Goal: Task Accomplishment & Management: Manage account settings

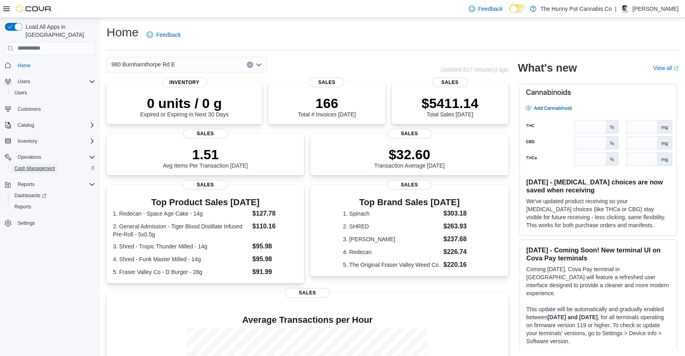
click at [50, 165] on span "Cash Management" at bounding box center [34, 168] width 40 height 6
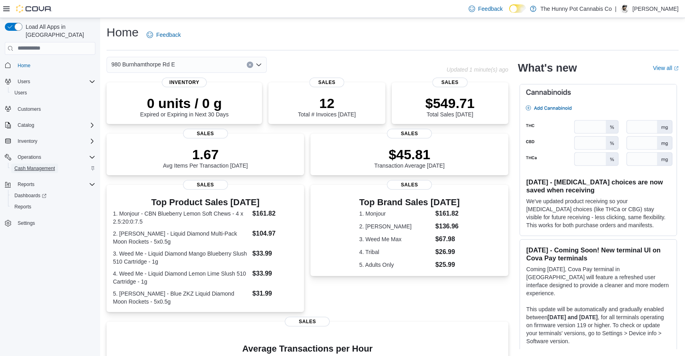
click at [51, 165] on span "Cash Management" at bounding box center [34, 168] width 40 height 6
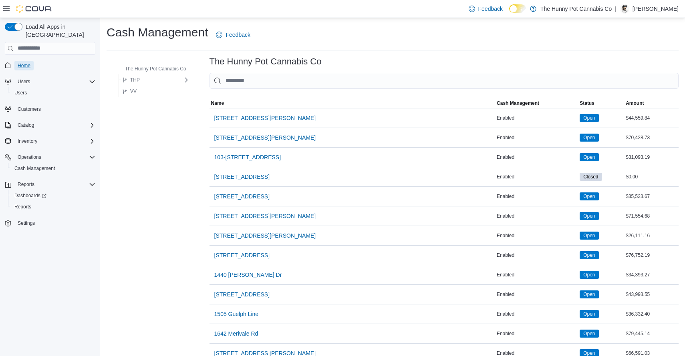
click at [26, 62] on span "Home" at bounding box center [24, 65] width 13 height 6
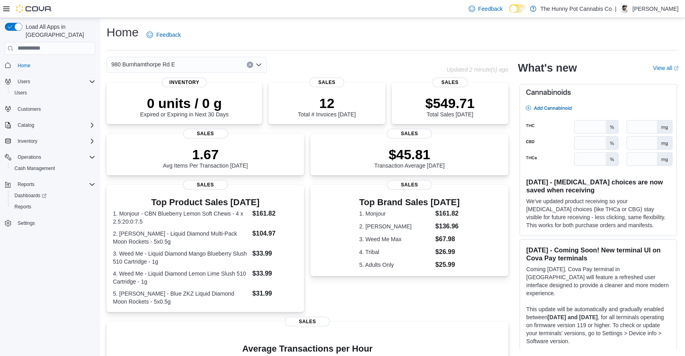
click at [212, 66] on div "980 Burnhamthorpe Rd E" at bounding box center [187, 65] width 160 height 16
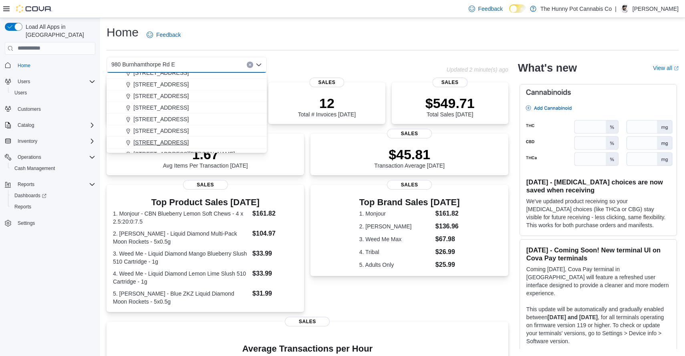
scroll to position [318, 0]
click at [180, 91] on button "4036 Confederation Pkwy" at bounding box center [187, 86] width 160 height 12
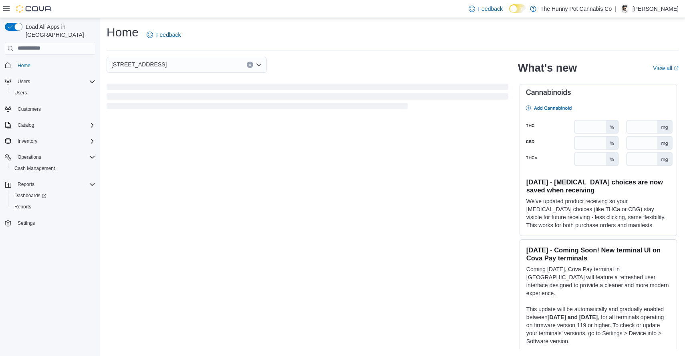
click at [283, 36] on div "Home Feedback" at bounding box center [393, 34] width 572 height 21
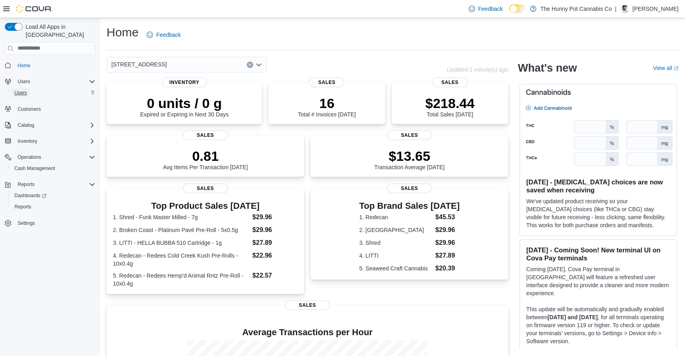
click at [26, 90] on span "Users" at bounding box center [20, 93] width 12 height 6
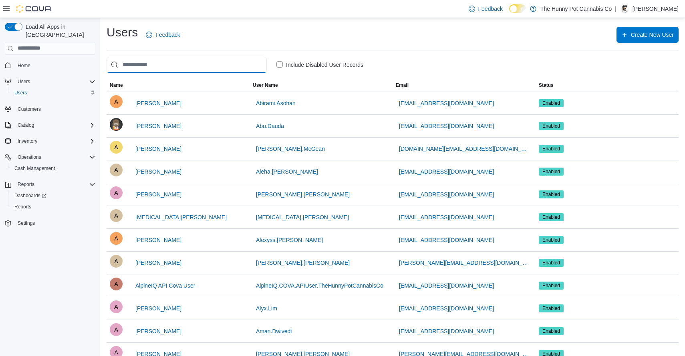
click at [160, 62] on input "search" at bounding box center [187, 65] width 160 height 16
type input "*"
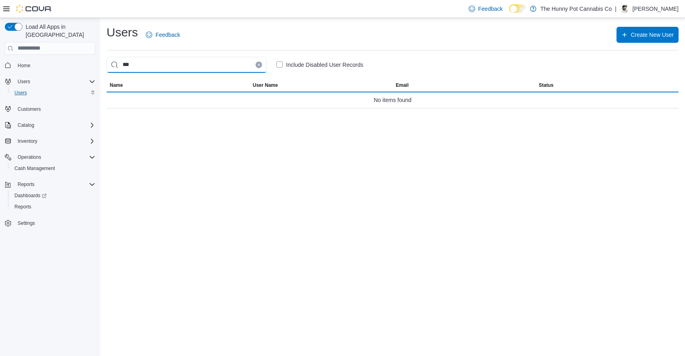
type input "****"
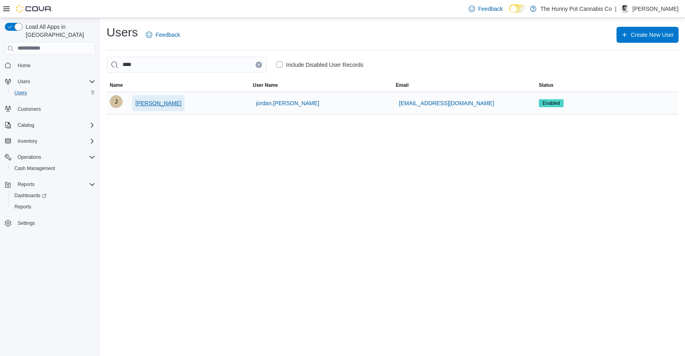
click at [169, 104] on span "Jordan Grewal- Barton" at bounding box center [158, 103] width 46 height 8
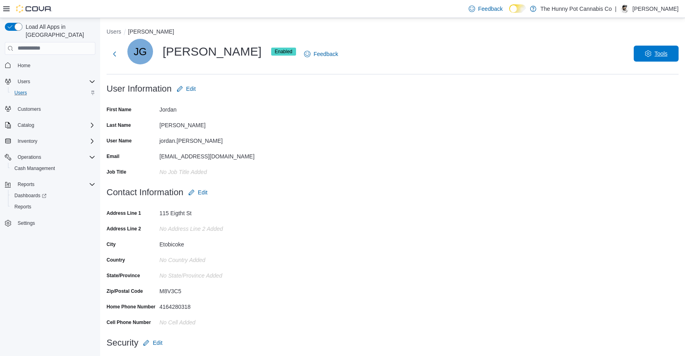
click at [649, 60] on span "Tools" at bounding box center [655, 54] width 35 height 16
click at [659, 76] on span "Reset Password" at bounding box center [649, 75] width 47 height 10
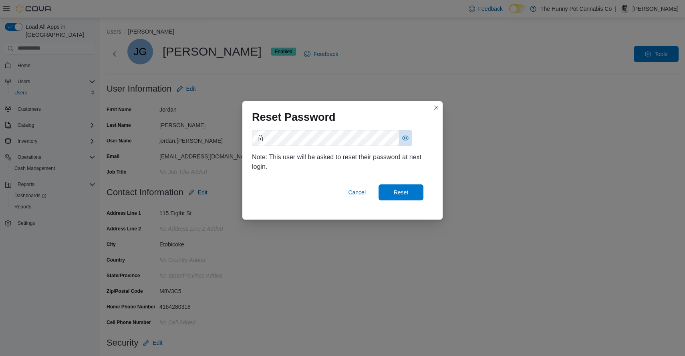
click at [405, 139] on button "Show password as plain text. Note: this will visually expose your password on t…" at bounding box center [405, 138] width 13 height 15
click at [398, 191] on span "Reset" at bounding box center [401, 192] width 15 height 8
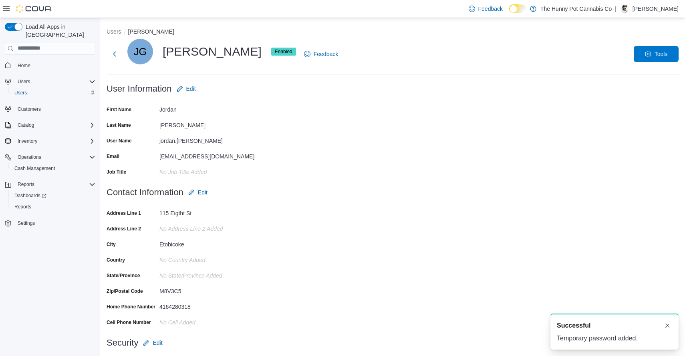
click at [398, 191] on form "Contact Information Edit Address Line 1 115 Eigtht St Address Line 2 No Address…" at bounding box center [393, 260] width 572 height 151
click at [27, 62] on span "Home" at bounding box center [24, 65] width 13 height 6
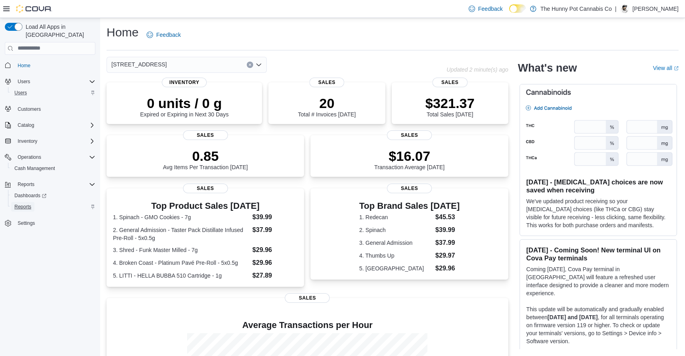
click at [27, 204] on span "Reports" at bounding box center [22, 207] width 17 height 6
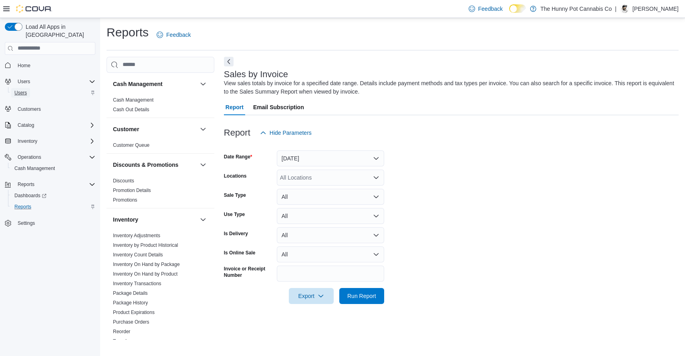
click at [23, 90] on span "Users" at bounding box center [20, 93] width 12 height 6
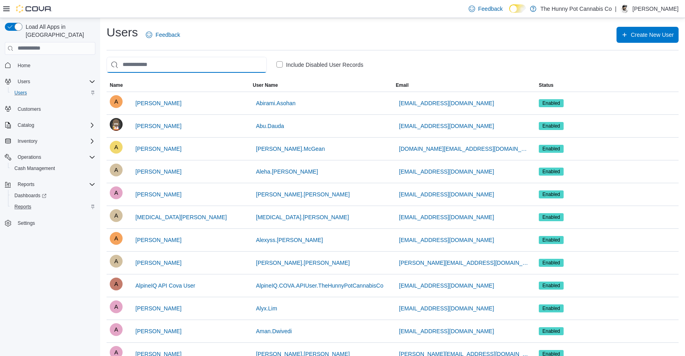
click at [138, 66] on input "search" at bounding box center [187, 65] width 160 height 16
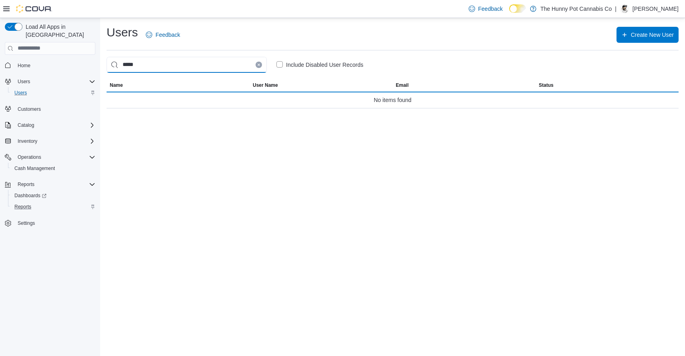
type input "******"
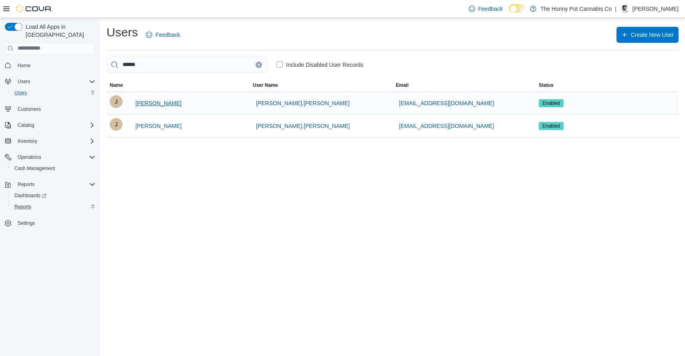
click at [157, 103] on span "Jessie Britton" at bounding box center [158, 103] width 46 height 8
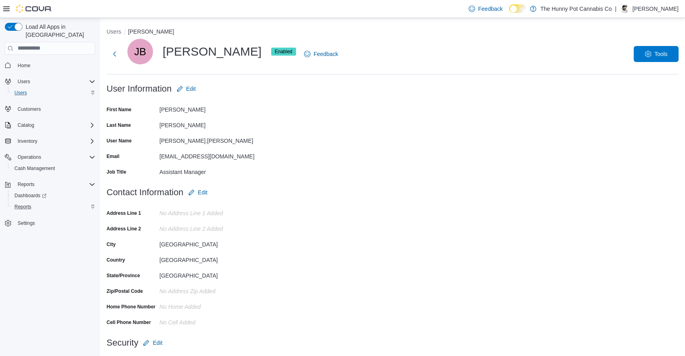
scroll to position [47, 0]
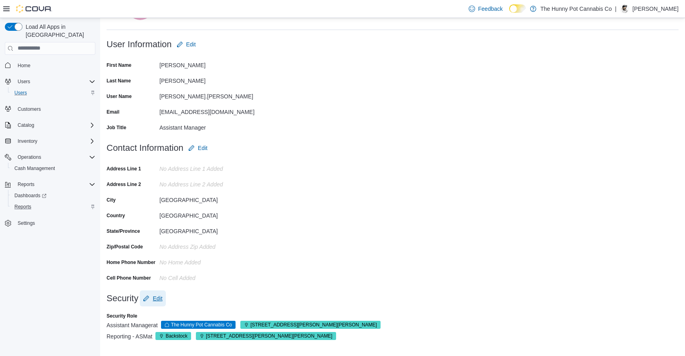
click at [161, 299] on span "Edit" at bounding box center [158, 299] width 10 height 8
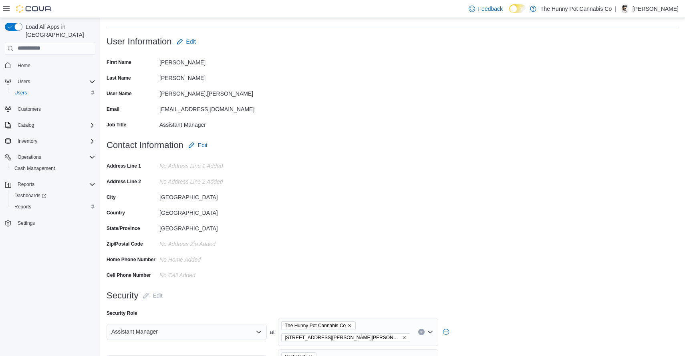
scroll to position [91, 0]
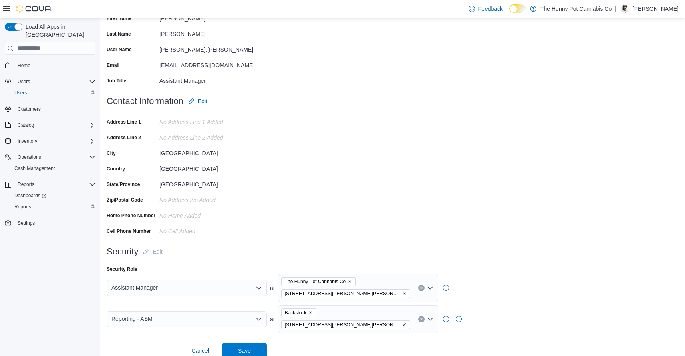
click at [368, 298] on div "The Hunny Pot Cannabis Co 3476 Glen Erin Dr" at bounding box center [358, 288] width 160 height 28
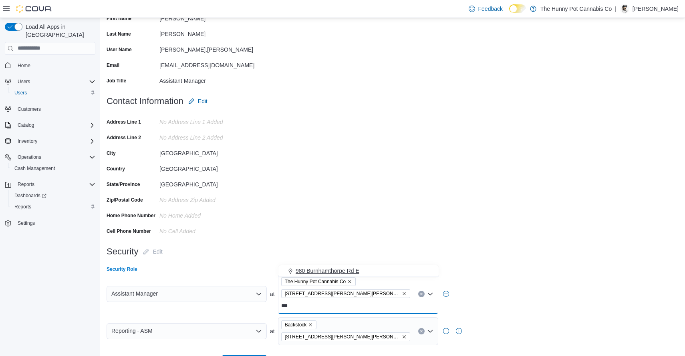
type input "***"
click at [346, 271] on span "980 Burnhamthorpe Rd E" at bounding box center [328, 271] width 64 height 8
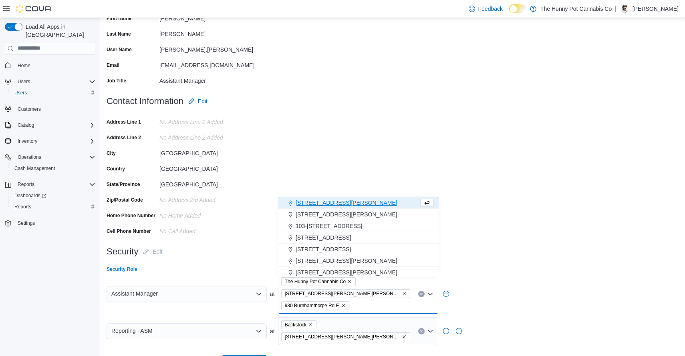
click at [535, 273] on div "Security Role" at bounding box center [393, 269] width 572 height 6
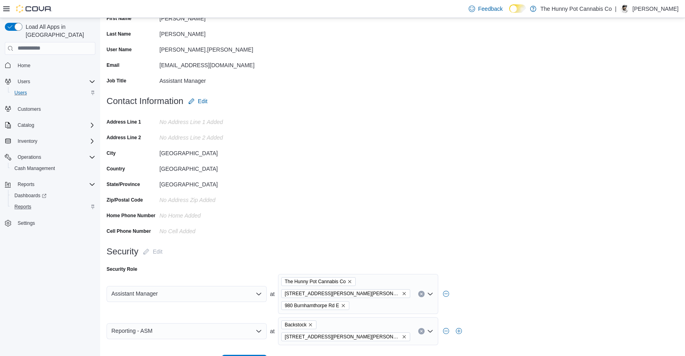
scroll to position [103, 0]
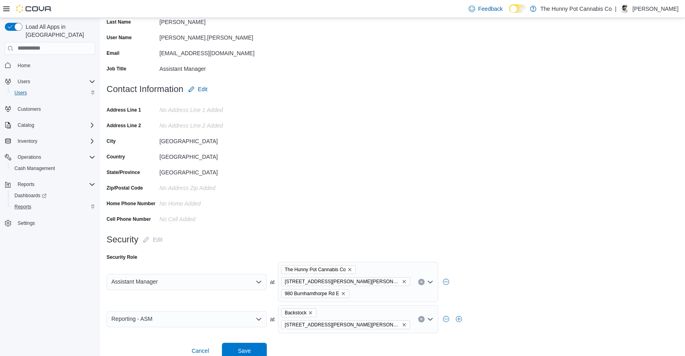
click at [384, 313] on div "Backstock 3476 Glen Erin Dr" at bounding box center [358, 320] width 160 height 28
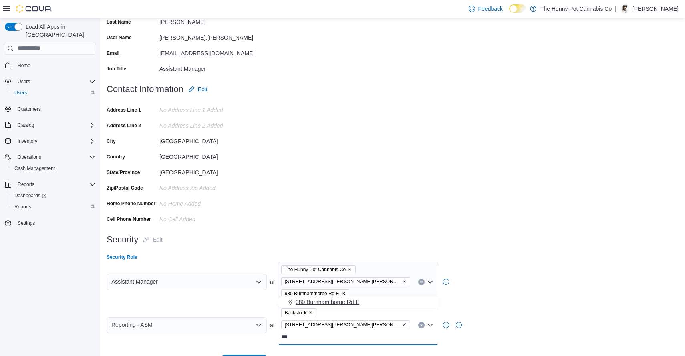
type input "***"
click at [351, 302] on span "980 Burnhamthorpe Rd E" at bounding box center [328, 302] width 64 height 8
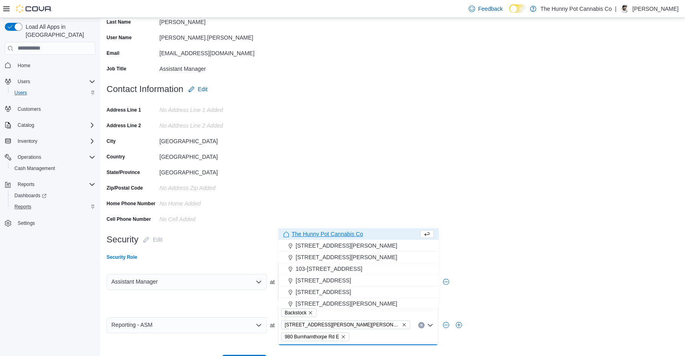
click at [286, 200] on form "Contact Information Edit Address Line 1 No Address Line 1 added Address Line 2 …" at bounding box center [393, 156] width 572 height 151
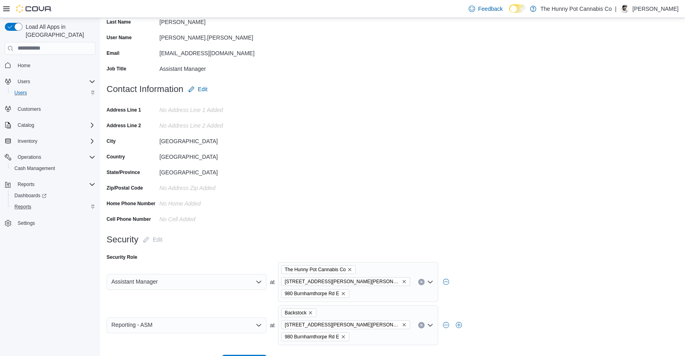
click at [175, 283] on div "Assistant Manager" at bounding box center [187, 282] width 160 height 16
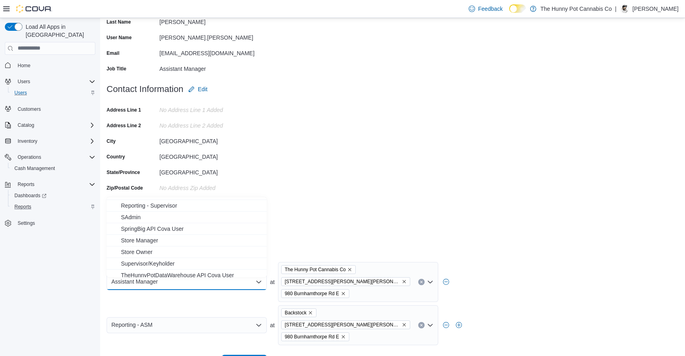
scroll to position [152, 0]
click at [153, 227] on span "Store Manager" at bounding box center [191, 225] width 141 height 8
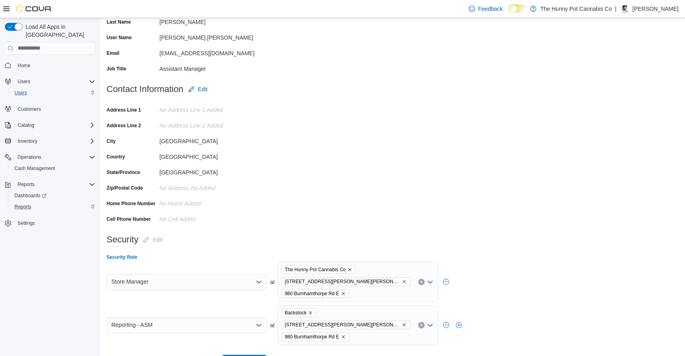
click at [363, 249] on form "Security Edit Security Role Store Manager at The Hunny Pot Cannabis Co 3476 Gle…" at bounding box center [393, 301] width 572 height 139
click at [220, 323] on div "Reporting - ASM" at bounding box center [187, 326] width 160 height 16
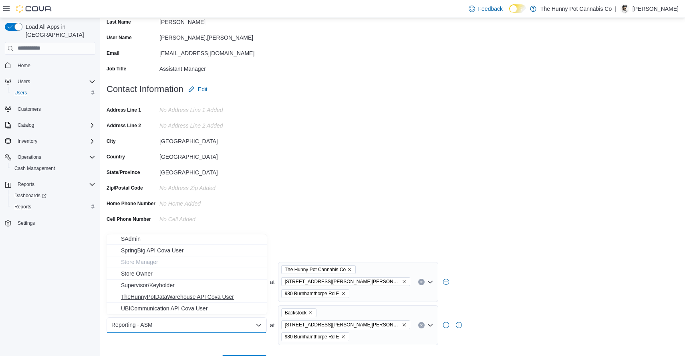
scroll to position [117, 0]
click at [166, 252] on span "Reporting - SM" at bounding box center [191, 251] width 141 height 8
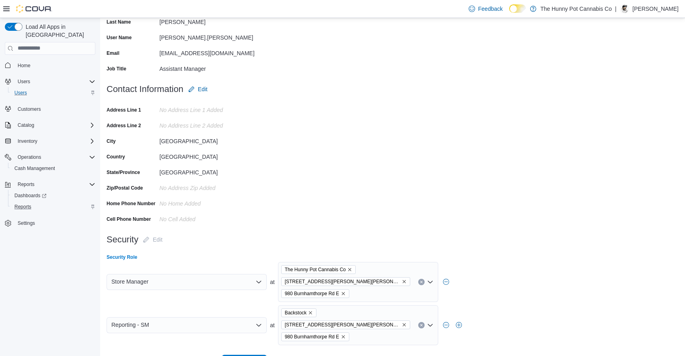
click at [355, 219] on form "Contact Information Edit Address Line 1 No Address Line 1 added Address Line 2 …" at bounding box center [393, 156] width 572 height 151
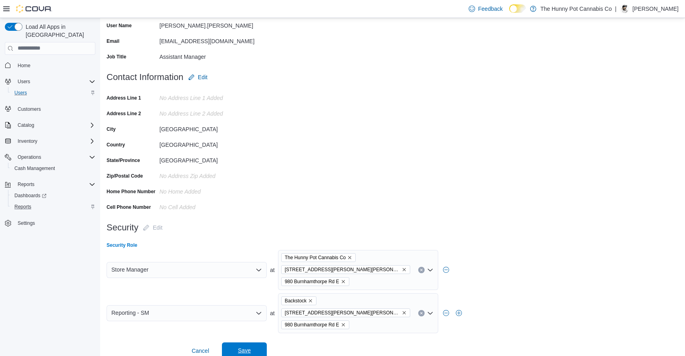
click at [243, 347] on span "Save" at bounding box center [244, 351] width 13 height 8
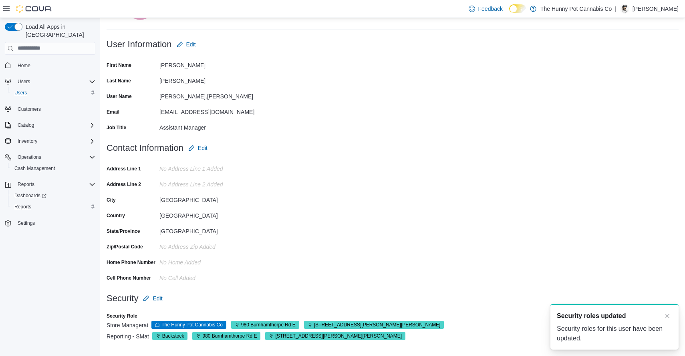
scroll to position [0, 0]
click at [160, 296] on span "Edit" at bounding box center [158, 299] width 10 height 8
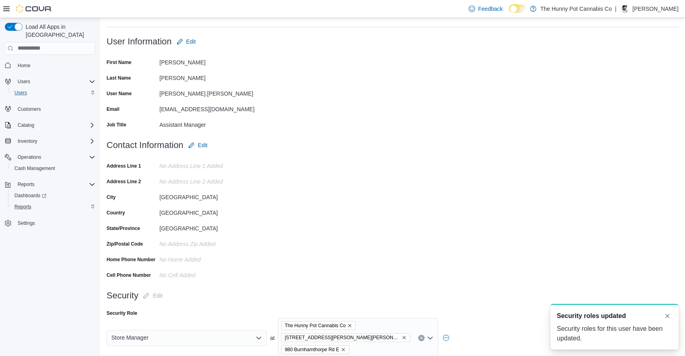
scroll to position [115, 0]
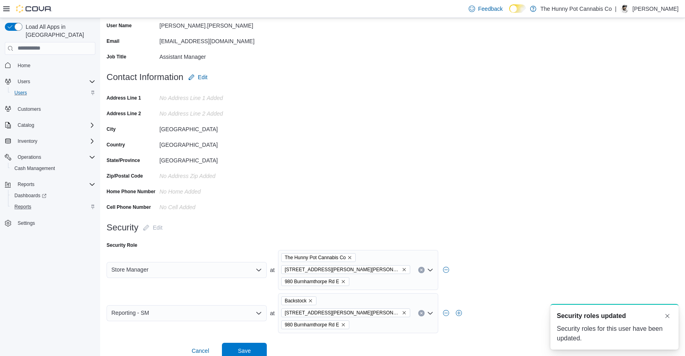
click at [402, 272] on icon "Remove 3476 Glen Erin Dr from selection in this group" at bounding box center [404, 269] width 5 height 5
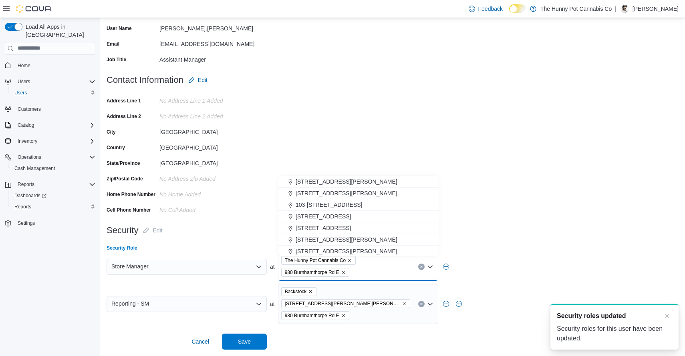
scroll to position [103, 0]
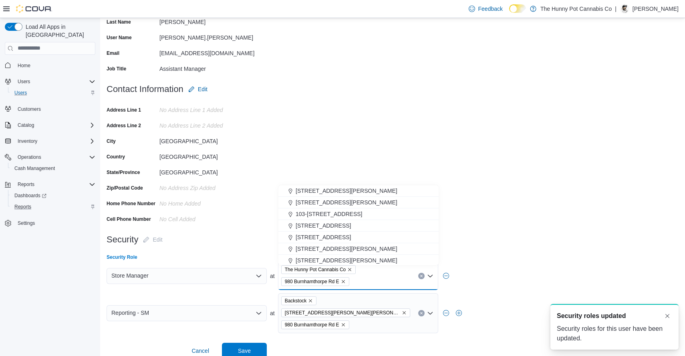
click at [402, 311] on icon "Remove 3476 Glen Erin Dr from selection in this group" at bounding box center [404, 313] width 5 height 5
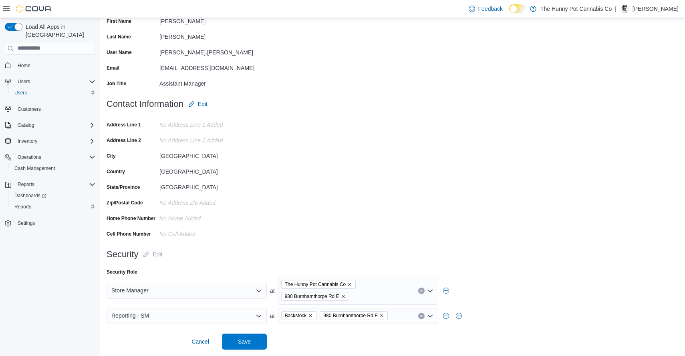
click at [331, 335] on form "Security Edit Security Role Store Manager at The Hunny Pot Cannabis Co 980 Burn…" at bounding box center [393, 298] width 572 height 103
click at [245, 341] on span "Save" at bounding box center [244, 342] width 13 height 8
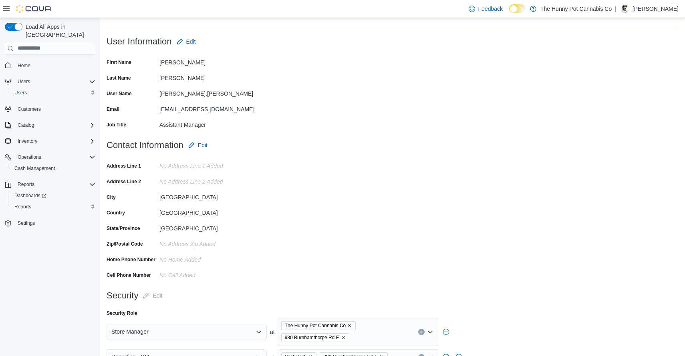
scroll to position [0, 0]
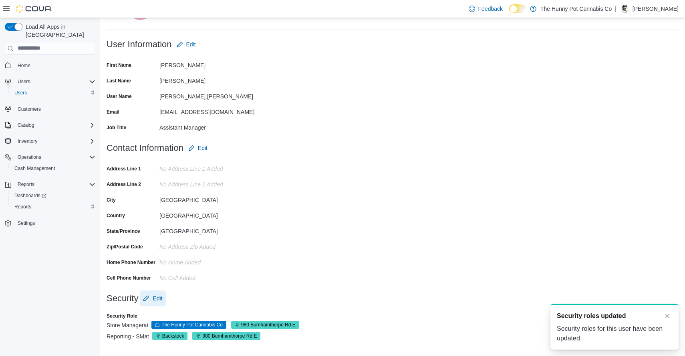
click at [162, 297] on span "Edit" at bounding box center [158, 299] width 10 height 8
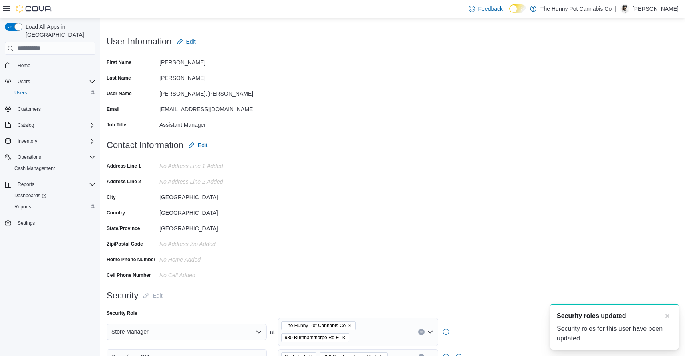
scroll to position [91, 0]
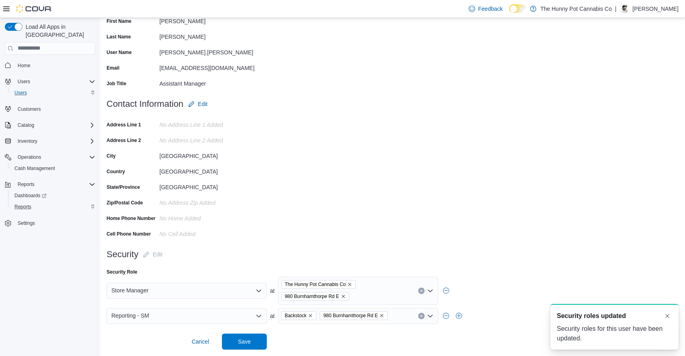
click at [365, 294] on div "The Hunny Pot Cannabis Co 980 Burnhamthorpe Rd E" at bounding box center [358, 291] width 160 height 28
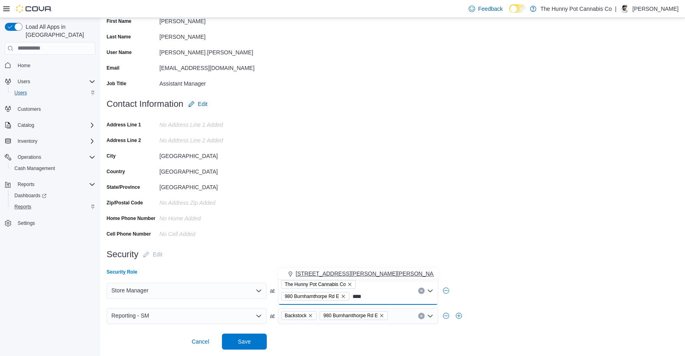
type input "****"
click at [335, 270] on span "3476 Glen Erin Dr" at bounding box center [370, 274] width 148 height 8
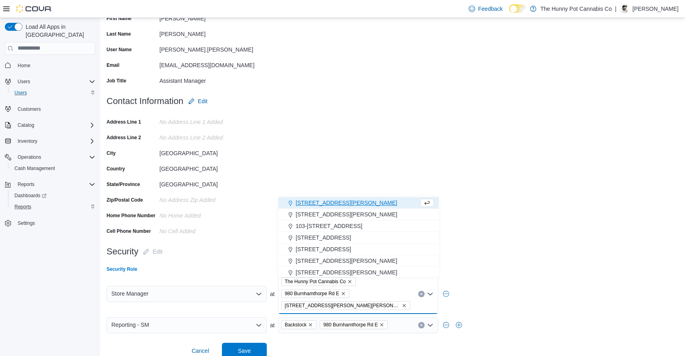
click at [392, 328] on input at bounding box center [391, 326] width 1 height 10
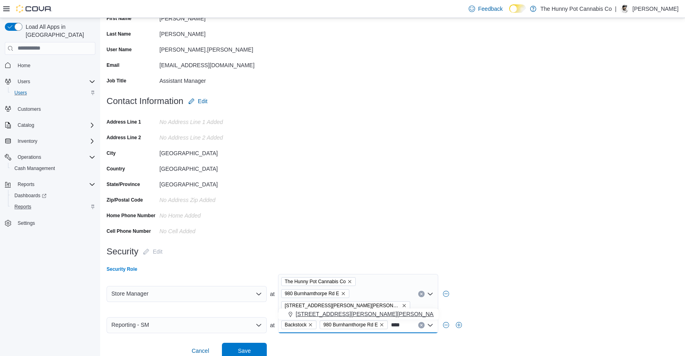
type input "****"
click at [324, 312] on span "3476 Glen Erin Dr" at bounding box center [370, 314] width 148 height 8
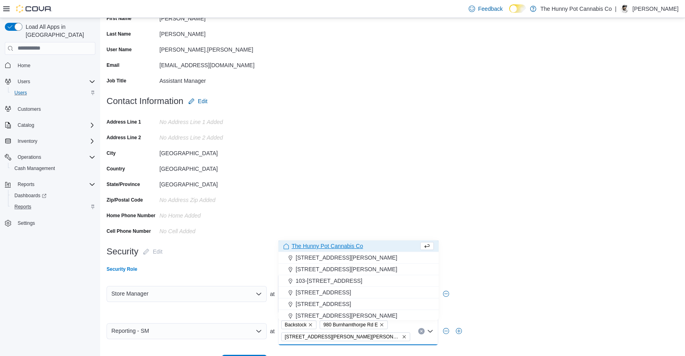
click at [238, 253] on div "Security Edit" at bounding box center [187, 252] width 160 height 16
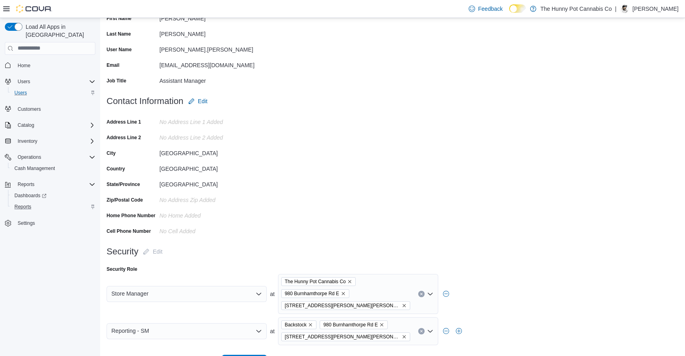
scroll to position [115, 0]
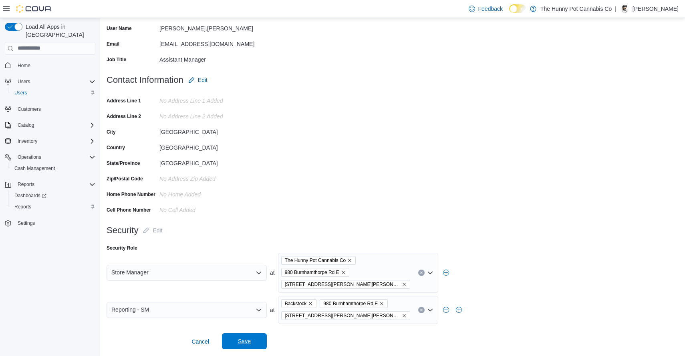
click at [242, 343] on span "Save" at bounding box center [244, 342] width 13 height 8
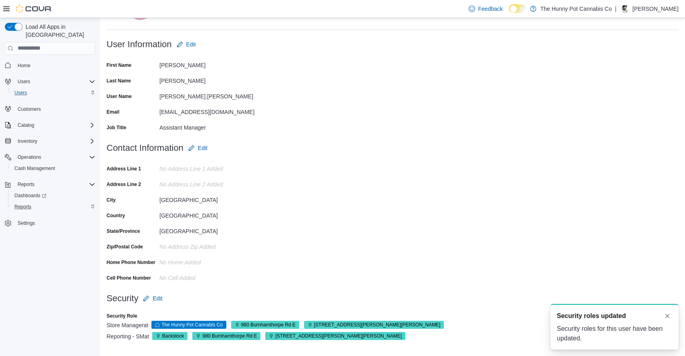
scroll to position [0, 0]
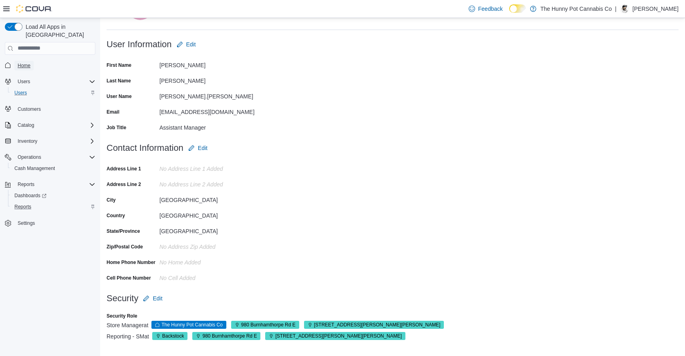
click at [27, 62] on span "Home" at bounding box center [24, 65] width 13 height 6
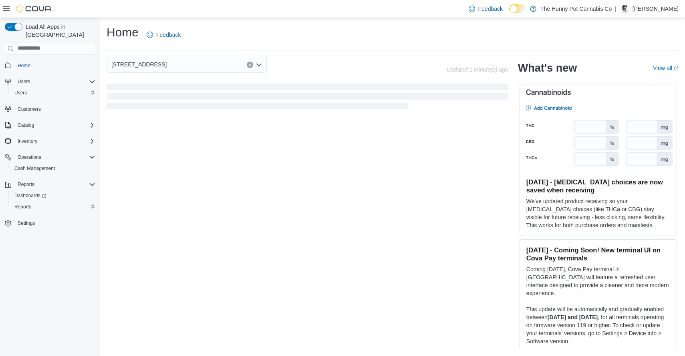
click at [289, 39] on div "Home Feedback" at bounding box center [393, 34] width 572 height 21
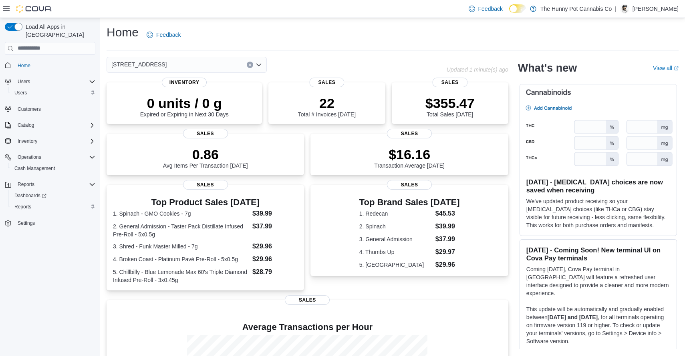
click at [335, 41] on div "Home Feedback" at bounding box center [393, 34] width 572 height 21
click at [329, 38] on div "Home Feedback" at bounding box center [393, 34] width 572 height 21
